Goal: Transaction & Acquisition: Purchase product/service

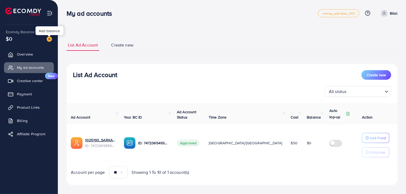
click at [48, 40] on img at bounding box center [49, 38] width 5 height 5
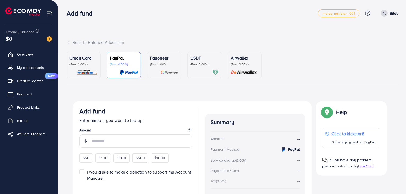
click at [202, 54] on link "USDT (Fee: 0.00%)" at bounding box center [205, 65] width 34 height 27
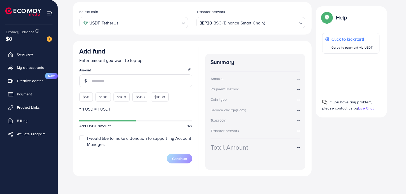
scroll to position [100, 0]
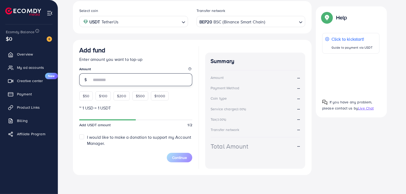
click at [131, 81] on input "number" at bounding box center [142, 79] width 101 height 13
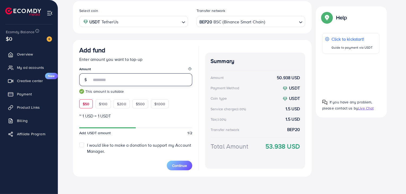
type input "**"
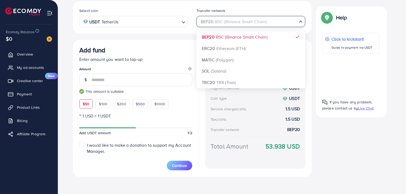
click at [286, 22] on input "Search for option" at bounding box center [248, 22] width 98 height 8
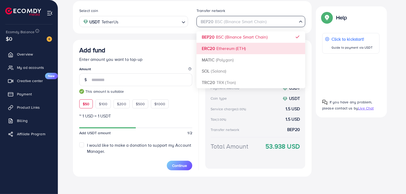
click at [229, 46] on div "Select coin USDT TetherUs Loading... Transfer network BEP20 BSC (Binance Smart …" at bounding box center [192, 88] width 239 height 175
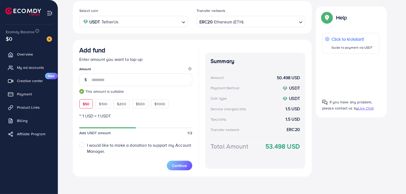
click at [279, 20] on input "Search for option" at bounding box center [270, 22] width 53 height 8
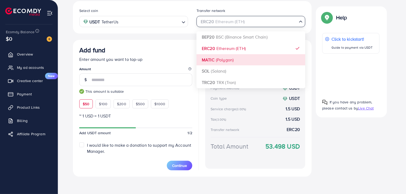
click at [238, 56] on div "Select coin USDT TetherUs Loading... Transfer network ERC20 Ethereum (ETH) Load…" at bounding box center [192, 88] width 239 height 175
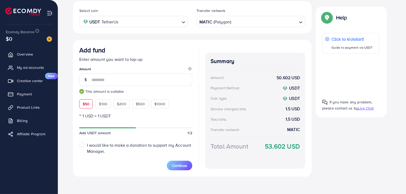
click at [273, 24] on input "Search for option" at bounding box center [264, 22] width 65 height 8
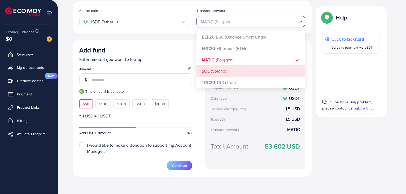
click at [227, 69] on div "Select coin USDT TetherUs Loading... Transfer network MATIC (Polygon) Loading..…" at bounding box center [192, 88] width 239 height 175
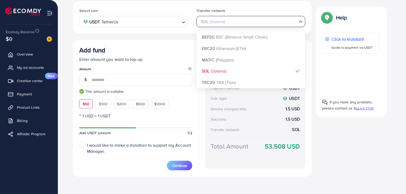
click at [289, 26] on div "SOL (Solana) Loading..." at bounding box center [251, 21] width 109 height 11
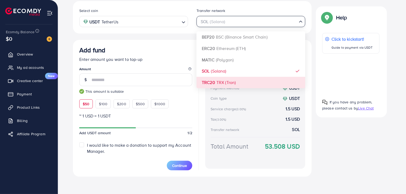
click at [246, 86] on div "Select coin USDT TetherUs Loading... Transfer network SOL (Solana) Loading... B…" at bounding box center [192, 88] width 239 height 175
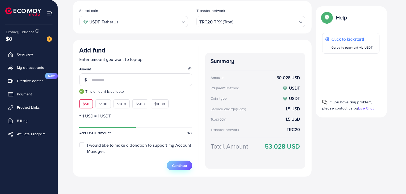
click at [174, 163] on span "Continue" at bounding box center [179, 165] width 15 height 5
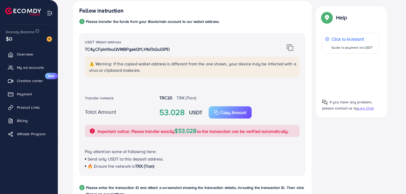
click at [292, 46] on img at bounding box center [290, 47] width 7 height 7
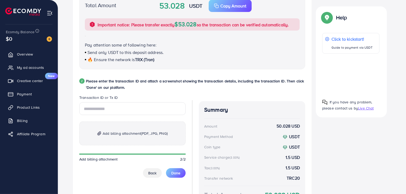
scroll to position [255, 0]
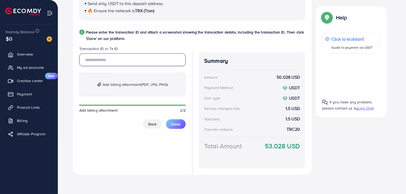
click at [130, 59] on input "text" at bounding box center [132, 59] width 106 height 13
paste input "**********"
type input "**********"
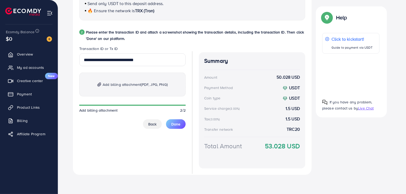
click at [137, 84] on span "Add billing attachment (PDF, JPG, PNG)" at bounding box center [135, 84] width 65 height 6
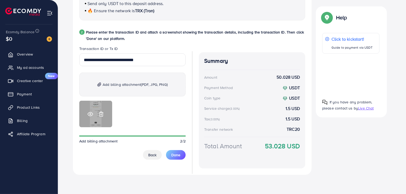
click at [91, 114] on circle at bounding box center [90, 113] width 1 height 1
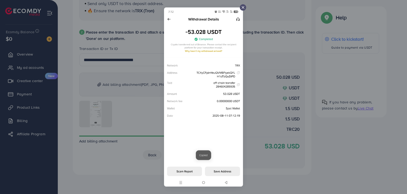
click at [243, 8] on line at bounding box center [243, 7] width 2 height 2
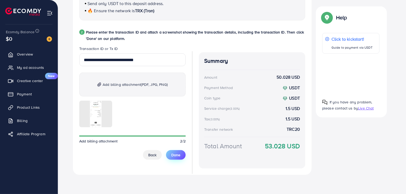
click at [175, 153] on span "Done" at bounding box center [175, 154] width 9 height 5
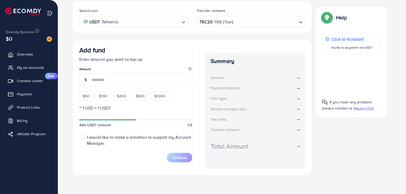
scroll to position [38, 0]
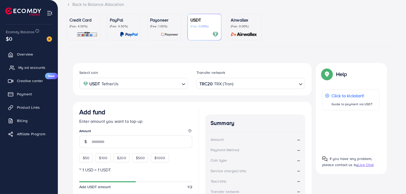
click at [29, 72] on link "My ad accounts" at bounding box center [29, 67] width 50 height 11
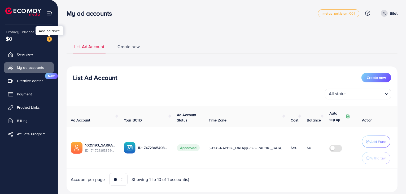
click at [50, 39] on img at bounding box center [49, 38] width 5 height 5
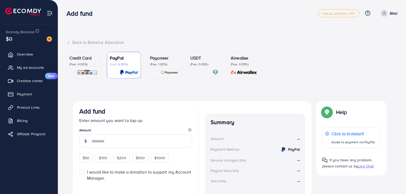
click at [204, 63] on p "(Fee: 0.00%)" at bounding box center [204, 64] width 28 height 4
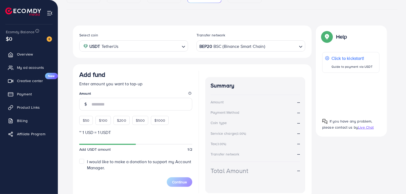
scroll to position [100, 0]
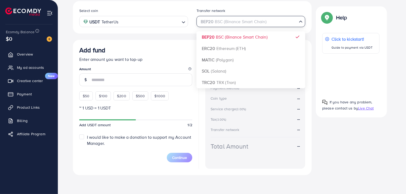
click at [256, 21] on div "BEP20 BSC (Binance Smart Chain)" at bounding box center [247, 20] width 99 height 9
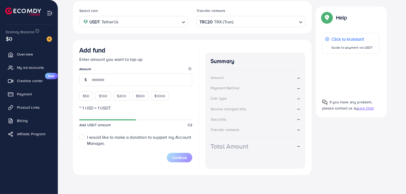
click at [221, 81] on div "Select coin USDT TetherUs Loading... Transfer network TRC20 TRX (Tron) Loading.…" at bounding box center [192, 88] width 239 height 174
click at [135, 81] on input "number" at bounding box center [142, 79] width 101 height 13
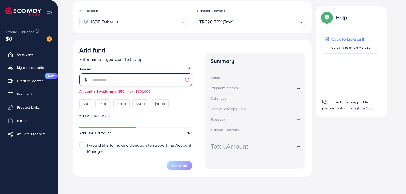
type input "**"
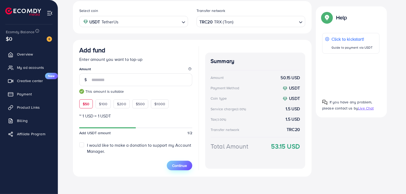
click at [180, 165] on span "Continue" at bounding box center [179, 165] width 15 height 5
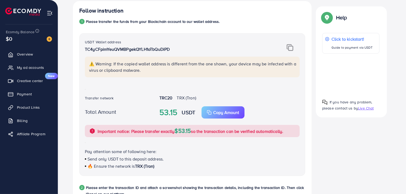
scroll to position [162, 0]
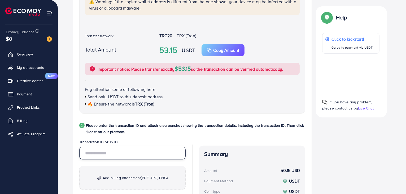
click at [136, 152] on input "text" at bounding box center [132, 152] width 106 height 13
paste input "**********"
type input "**********"
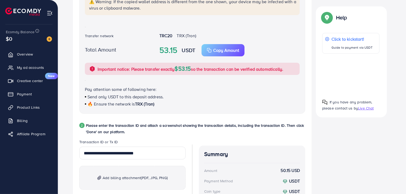
click at [143, 175] on span "(PDF, JPG, PNG)" at bounding box center [154, 177] width 27 height 5
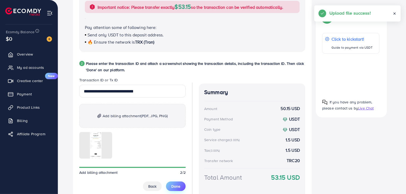
click at [178, 182] on button "Done" at bounding box center [176, 186] width 20 height 10
click at [170, 187] on button "Done" at bounding box center [176, 186] width 20 height 10
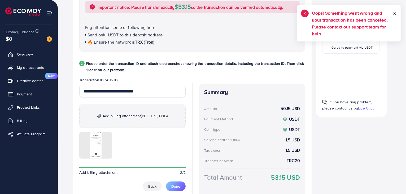
scroll to position [255, 0]
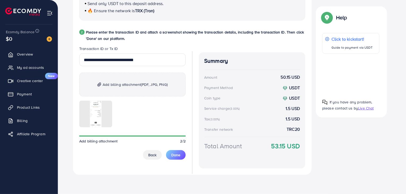
click at [309, 4] on div "**********" at bounding box center [192, 10] width 239 height 329
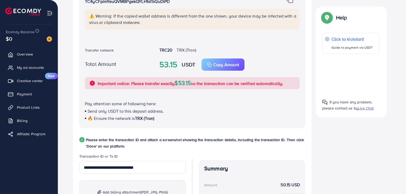
scroll to position [131, 0]
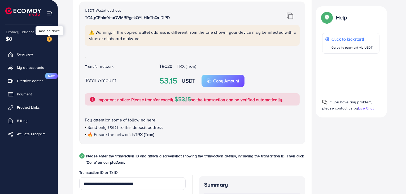
click at [49, 38] on img at bounding box center [49, 38] width 5 height 5
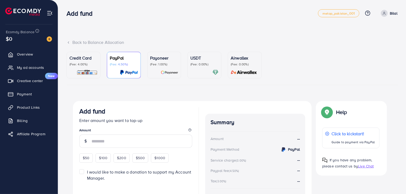
click at [188, 59] on link "USDT (Fee: 0.00%)" at bounding box center [205, 65] width 34 height 27
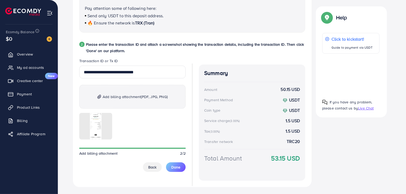
scroll to position [247, 0]
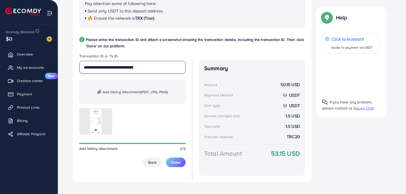
click at [161, 67] on input "**********" at bounding box center [132, 67] width 106 height 13
click at [172, 165] on button "Done" at bounding box center [176, 162] width 20 height 10
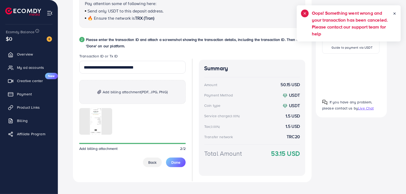
scroll to position [255, 0]
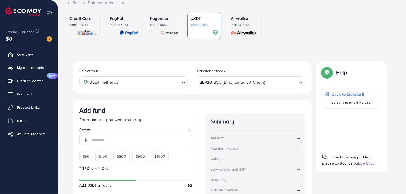
scroll to position [38, 0]
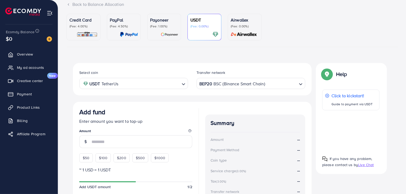
click at [227, 83] on div "BEP20 BSC (Binance Smart Chain)" at bounding box center [247, 82] width 99 height 9
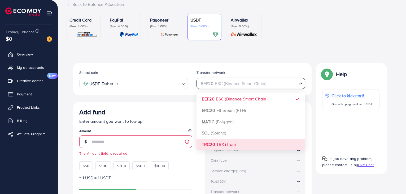
click at [227, 145] on div "Select coin USDT TetherUs Loading... Transfer network BEP20 BSC (Binance Smart …" at bounding box center [192, 150] width 239 height 175
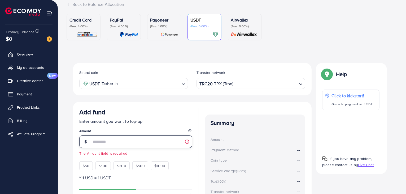
click at [162, 143] on input "number" at bounding box center [142, 141] width 101 height 13
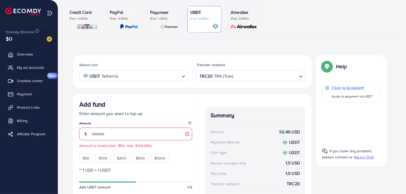
scroll to position [39, 0]
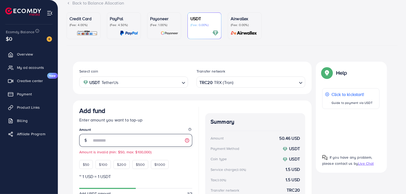
click at [97, 142] on input "**" at bounding box center [142, 140] width 101 height 13
type input "*"
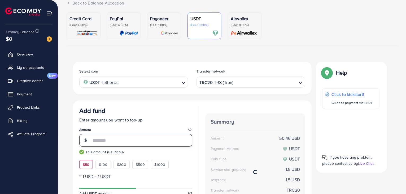
type input "**"
click at [127, 125] on div "Add fund Enter amount you want to top-up Amount ** This amount is suitable $50 …" at bounding box center [135, 138] width 113 height 62
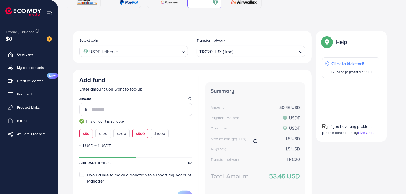
scroll to position [101, 0]
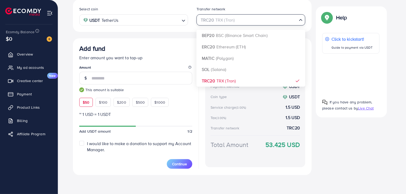
click at [252, 24] on input "Search for option" at bounding box center [248, 20] width 98 height 8
click at [216, 77] on div "Select coin USDT TetherUs Loading... Transfer network TRC20 TRX (Tron) Loading.…" at bounding box center [192, 86] width 239 height 175
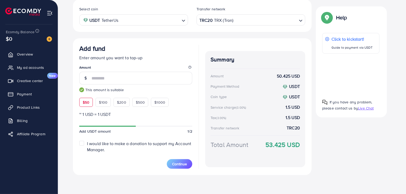
click at [179, 43] on div "Add fund Enter amount you want to top-up Amount ** This amount is suitable $50 …" at bounding box center [192, 106] width 239 height 137
click at [23, 93] on span "Payment" at bounding box center [25, 93] width 15 height 5
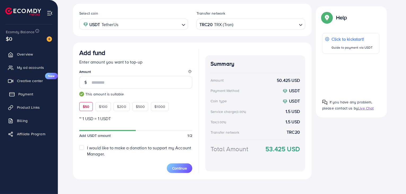
scroll to position [106, 0]
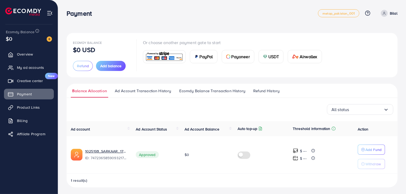
click at [227, 90] on span "Ecomdy Balance Transaction History" at bounding box center [212, 91] width 66 height 6
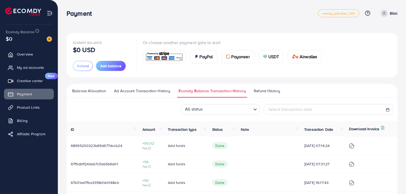
click at [156, 89] on span "Ad Account Transaction History" at bounding box center [142, 91] width 56 height 6
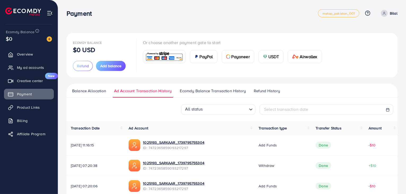
click at [97, 90] on span "Balance Allocation" at bounding box center [89, 91] width 34 height 6
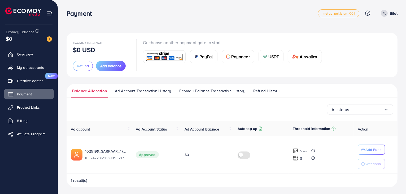
click at [208, 90] on span "Ecomdy Balance Transaction History" at bounding box center [212, 91] width 66 height 6
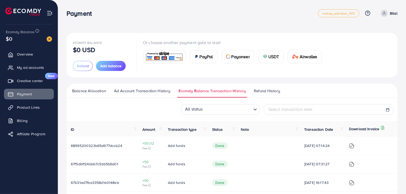
scroll to position [20, 0]
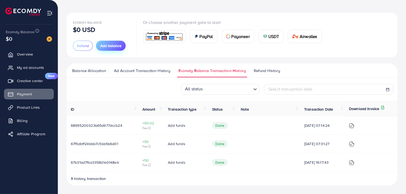
click at [109, 47] on span "Add balance" at bounding box center [110, 45] width 21 height 5
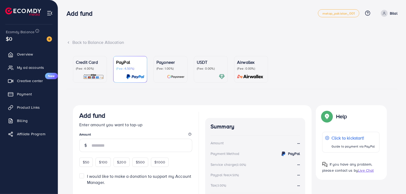
scroll to position [43, 0]
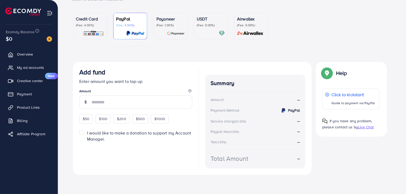
click at [206, 26] on p "(Fee: 0.00%)" at bounding box center [211, 25] width 28 height 4
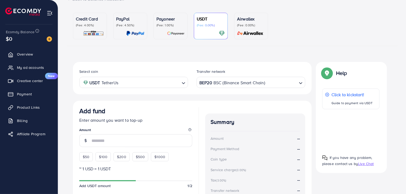
click at [247, 82] on div "BEP20 BSC (Binance Smart Chain)" at bounding box center [247, 81] width 99 height 9
click at [224, 144] on div "Select coin USDT TetherUs Loading... Transfer network TRC20 TRX (Tron) Loading.…" at bounding box center [192, 149] width 239 height 174
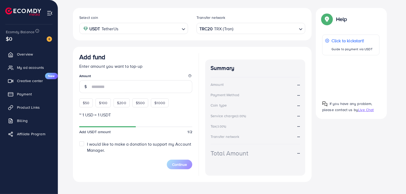
scroll to position [104, 0]
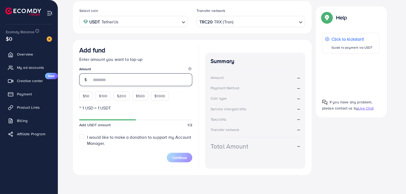
click at [151, 76] on input "number" at bounding box center [142, 79] width 101 height 13
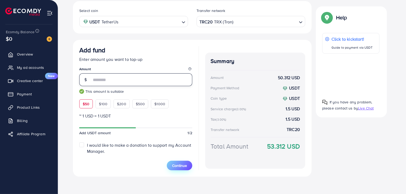
type input "**"
click at [174, 163] on span "Continue" at bounding box center [179, 165] width 15 height 5
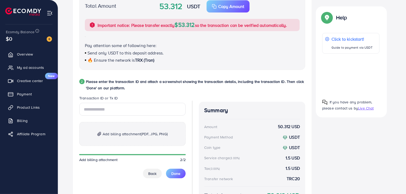
scroll to position [259, 0]
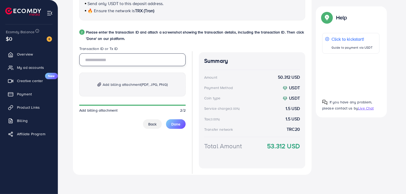
click at [147, 59] on input "text" at bounding box center [132, 59] width 106 height 13
paste input "**********"
type input "**********"
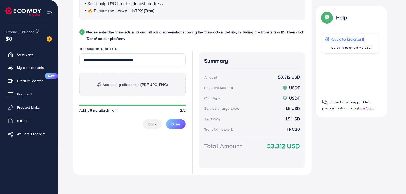
click at [153, 85] on span "(PDF, JPG, PNG)" at bounding box center [154, 84] width 27 height 5
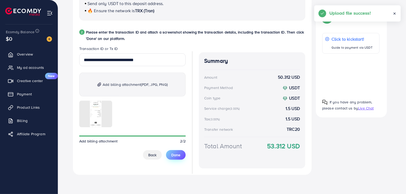
click at [172, 157] on span "Done" at bounding box center [175, 154] width 9 height 5
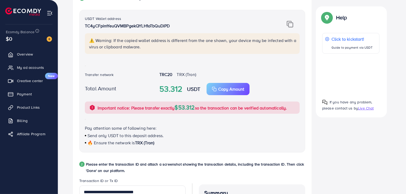
scroll to position [73, 0]
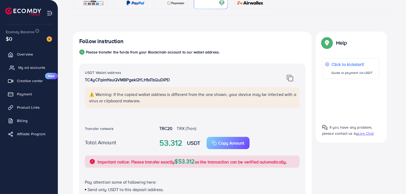
click at [32, 68] on span "My ad accounts" at bounding box center [31, 67] width 27 height 5
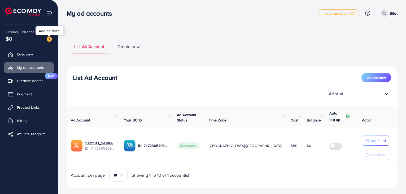
click at [49, 38] on img at bounding box center [49, 38] width 5 height 5
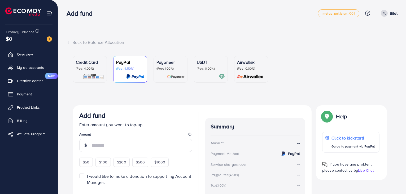
click at [197, 59] on p "USDT" at bounding box center [211, 62] width 28 height 6
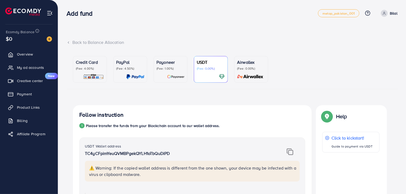
click at [67, 42] on icon at bounding box center [69, 43] width 4 height 4
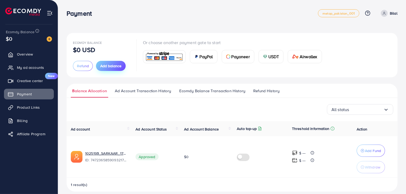
click at [116, 65] on span "Add balance" at bounding box center [110, 65] width 21 height 5
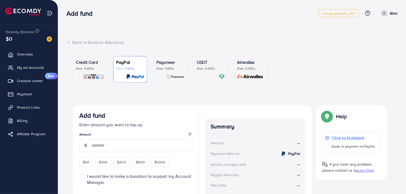
click at [213, 62] on p "USDT" at bounding box center [211, 62] width 28 height 6
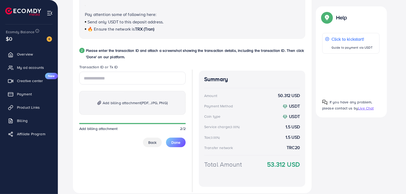
scroll to position [247, 0]
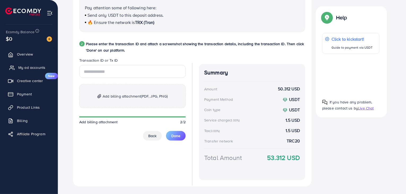
click at [25, 68] on span "My ad accounts" at bounding box center [31, 67] width 27 height 5
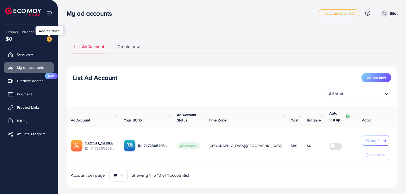
click at [50, 38] on img at bounding box center [49, 38] width 5 height 5
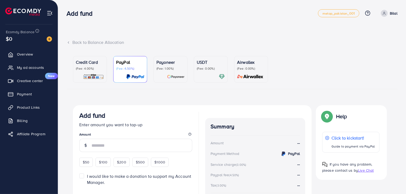
click at [211, 65] on p "USDT" at bounding box center [211, 62] width 28 height 6
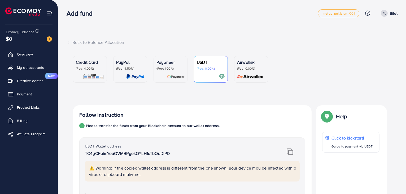
click at [70, 42] on icon at bounding box center [69, 43] width 4 height 4
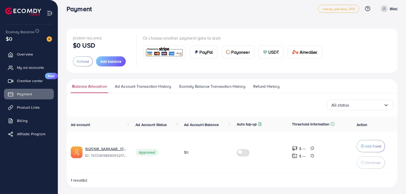
scroll to position [6, 0]
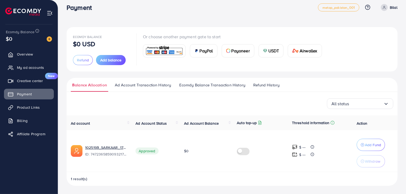
click at [269, 49] on span "USDT" at bounding box center [273, 50] width 11 height 6
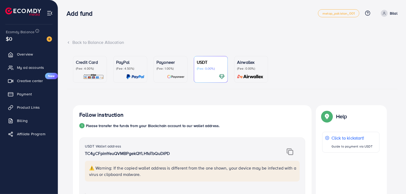
click at [215, 73] on div at bounding box center [211, 76] width 28 height 6
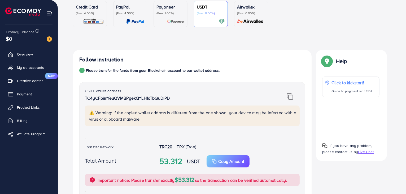
scroll to position [62, 0]
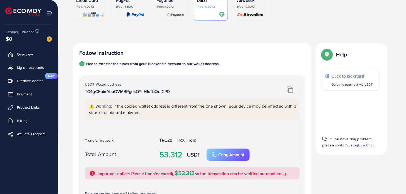
click at [198, 9] on div "USDT (Fee: 0.00%)" at bounding box center [211, 7] width 28 height 21
click at [161, 2] on p "Payoneer" at bounding box center [170, 0] width 28 height 6
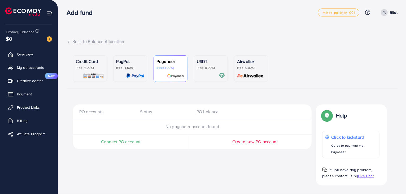
scroll to position [1, 0]
click at [202, 64] on p "USDT" at bounding box center [211, 61] width 28 height 6
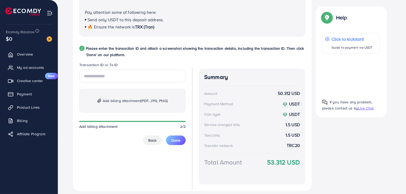
scroll to position [259, 0]
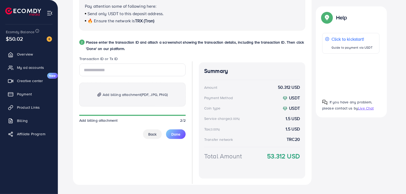
scroll to position [255, 0]
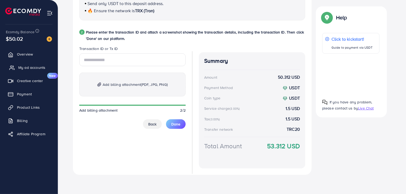
click at [37, 66] on span "My ad accounts" at bounding box center [31, 67] width 27 height 5
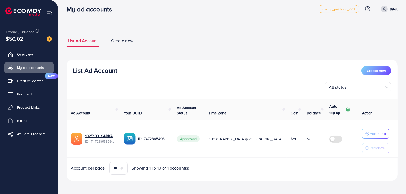
scroll to position [6, 0]
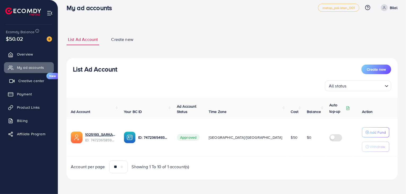
click at [21, 79] on span "Creative center" at bounding box center [31, 80] width 26 height 5
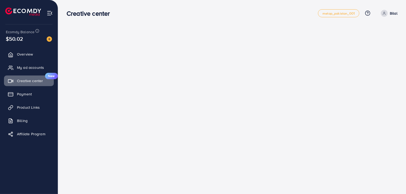
click at [24, 61] on ul "Overview My ad accounts Creative center New Payment Product Links Billing Affil…" at bounding box center [29, 96] width 58 height 98
click at [24, 63] on link "My ad accounts" at bounding box center [29, 67] width 50 height 11
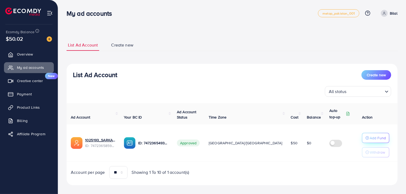
click at [378, 137] on p "Add Fund" at bounding box center [378, 137] width 16 height 6
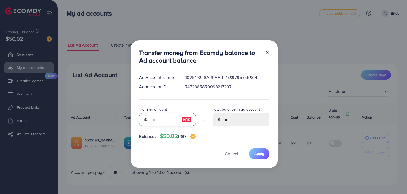
click at [167, 118] on input "number" at bounding box center [164, 119] width 27 height 13
type input "*"
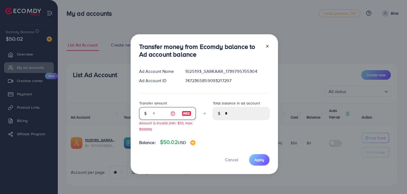
type input "****"
type input "**"
type input "*****"
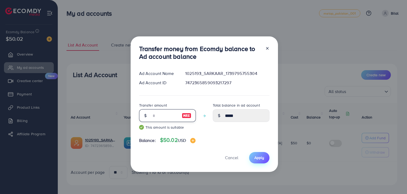
type input "**"
click at [262, 157] on span "Apply" at bounding box center [260, 157] width 10 height 5
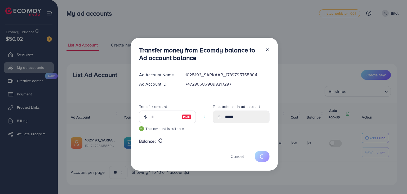
type input "*"
